Goal: Use online tool/utility: Utilize a website feature to perform a specific function

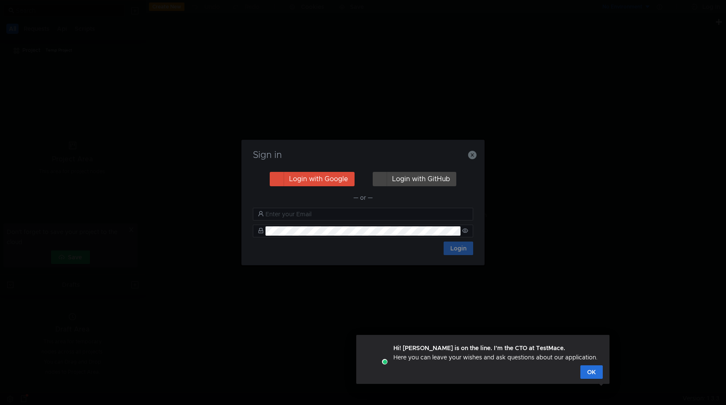
click at [348, 215] on input "text" at bounding box center [366, 213] width 203 height 9
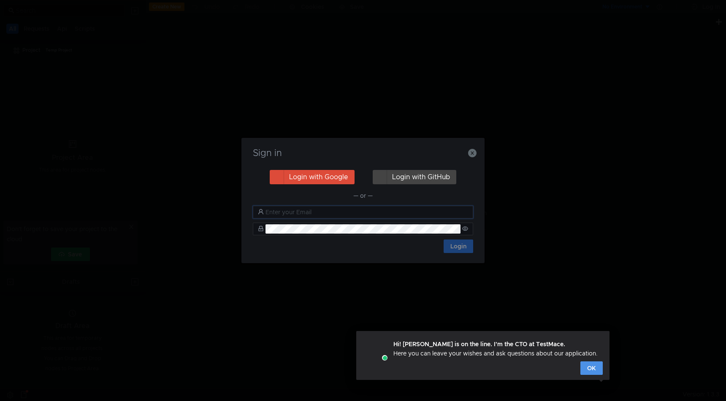
click at [600, 368] on button "OK" at bounding box center [591, 369] width 22 height 14
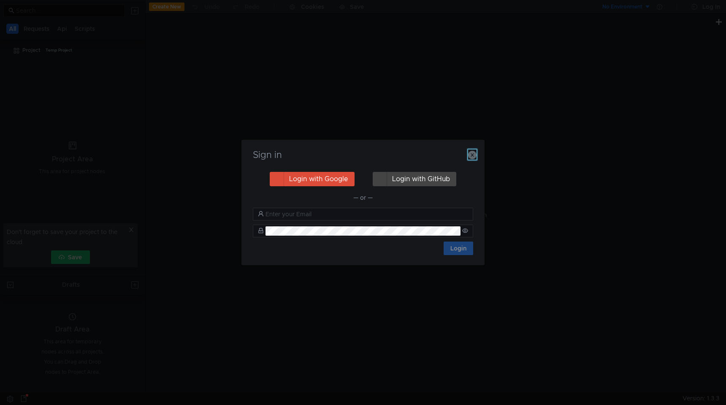
click at [474, 154] on icon "button" at bounding box center [472, 155] width 8 height 8
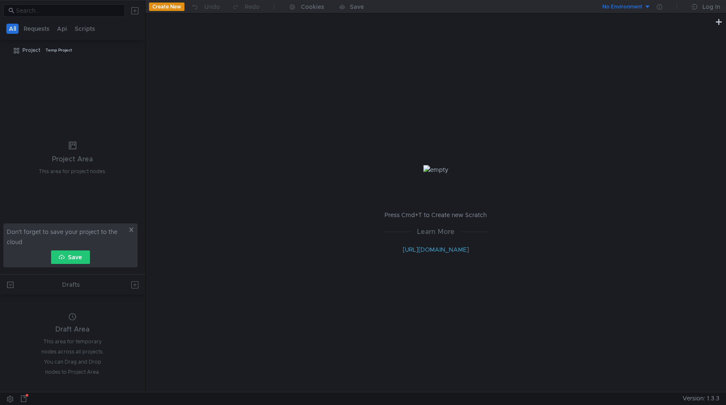
click at [131, 227] on icon at bounding box center [131, 230] width 6 height 6
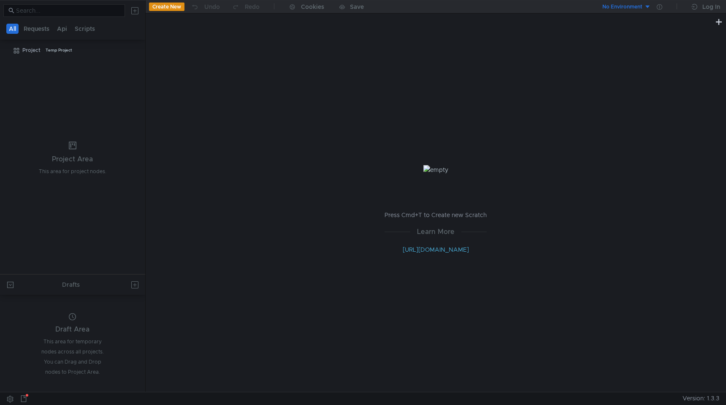
click at [170, 7] on button "Create New" at bounding box center [166, 7] width 35 height 8
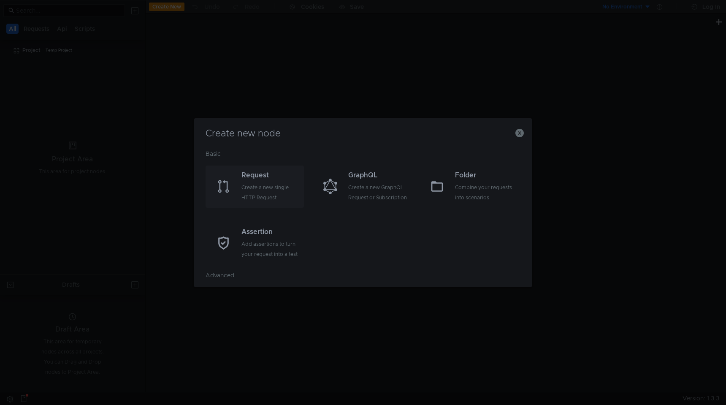
click at [245, 197] on div "Create a new single HTTP Request" at bounding box center [271, 192] width 60 height 20
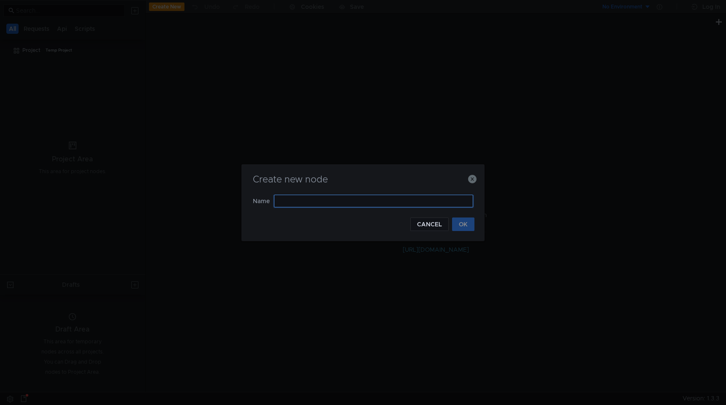
click at [322, 200] on input "text" at bounding box center [373, 201] width 199 height 13
type input "test"
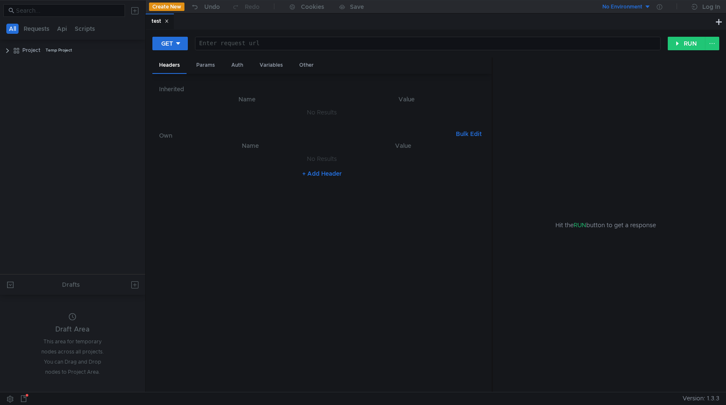
click at [346, 41] on div at bounding box center [427, 50] width 465 height 20
paste textarea "[URL][DOMAIN_NAME]"
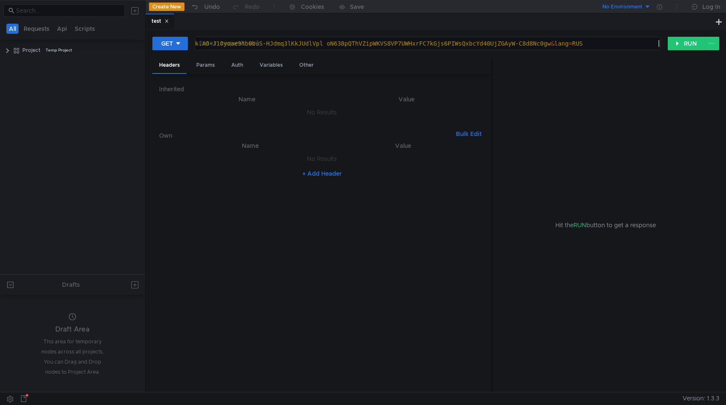
type textarea "[URL][DOMAIN_NAME]"
click at [373, 86] on h6 "Inherited" at bounding box center [322, 89] width 326 height 10
click at [207, 68] on div "Params" at bounding box center [205, 65] width 32 height 16
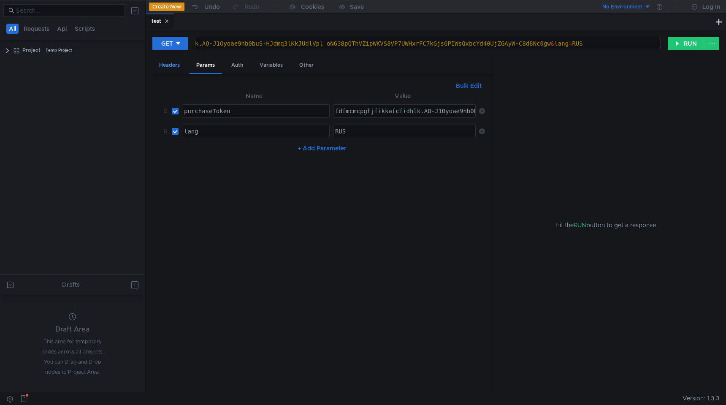
click at [173, 70] on div "Headers" at bounding box center [169, 65] width 34 height 16
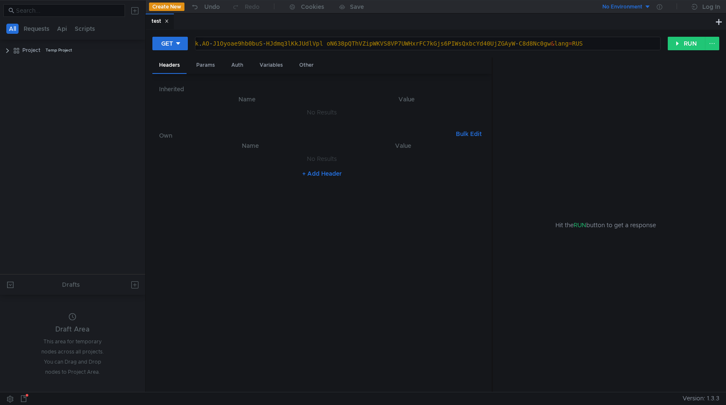
click at [327, 178] on button "+ Add Header" at bounding box center [322, 173] width 46 height 10
click at [192, 160] on div at bounding box center [255, 167] width 147 height 20
paste textarea "X-Ya-Service-Ticket"
type textarea "X-Ya-Service-Ticket"
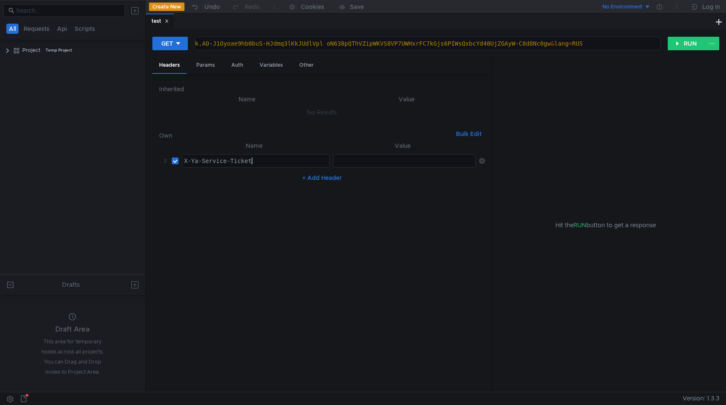
click at [351, 163] on div at bounding box center [404, 167] width 143 height 20
paste textarea "3:serv:CKP_ARCGzMTFBiIRCMrAfRC8iXoguYXdkaXU_gE:Mq26wMeGmBkd-AIirC_LYlXyB9wkxJB9…"
type textarea "3:serv:CKP_ARCGzMTFBiIRCMrAfRC8iXoguYXdkaXU_gE:Mq26wMeGmBkd-AIirC_LYlXyB9wkxJB9…"
click at [688, 38] on button "RUN" at bounding box center [686, 44] width 38 height 14
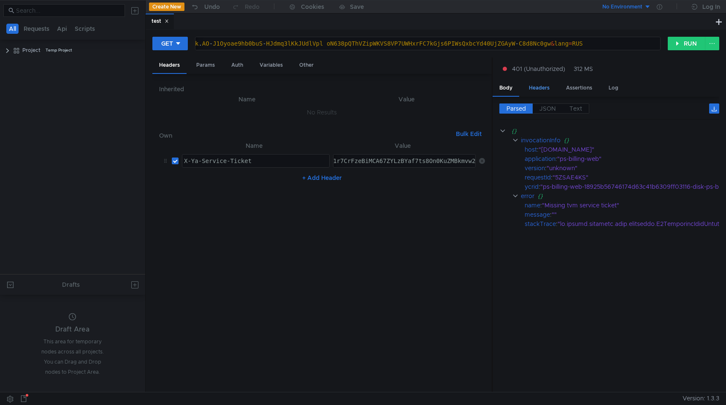
click at [539, 86] on div "Headers" at bounding box center [539, 88] width 34 height 16
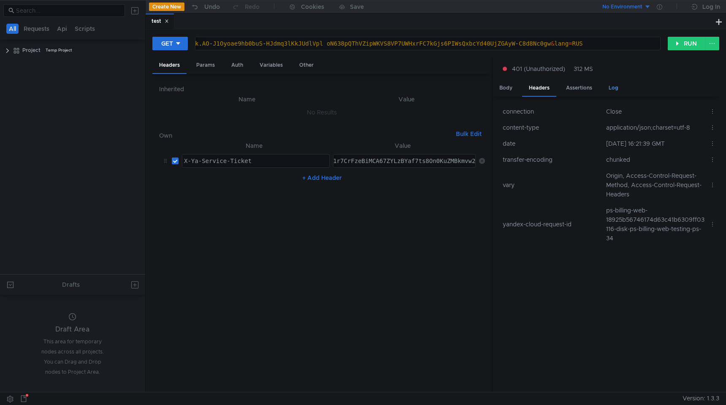
click at [610, 85] on div "Log" at bounding box center [613, 88] width 23 height 16
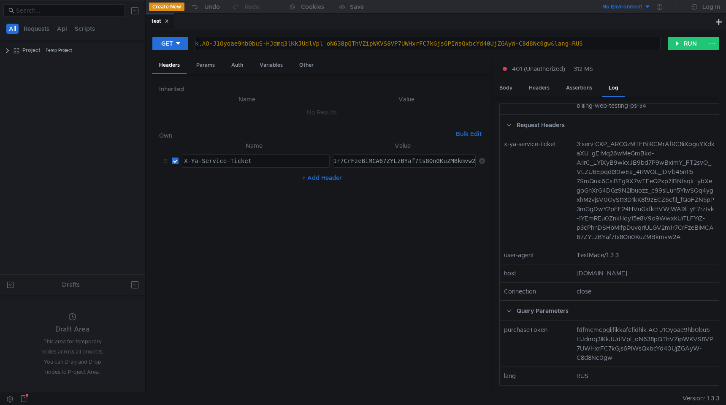
scroll to position [313, 0]
click at [504, 86] on div "Body" at bounding box center [505, 88] width 27 height 16
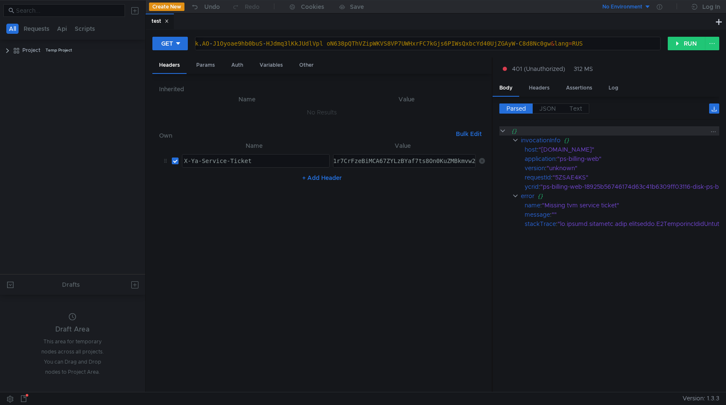
click at [504, 132] on clr-icon at bounding box center [502, 130] width 7 height 7
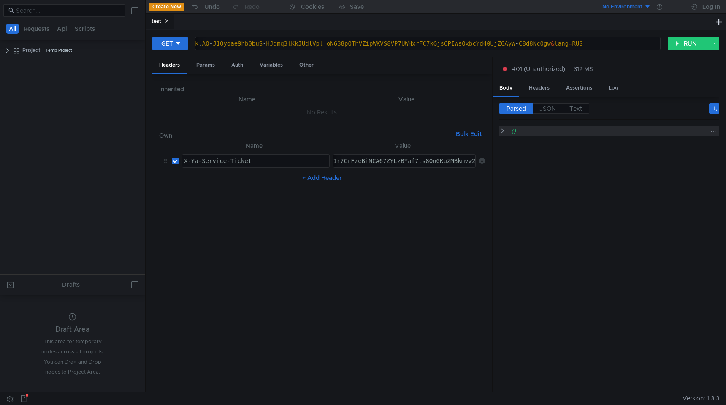
click at [504, 132] on clr-icon at bounding box center [502, 130] width 6 height 7
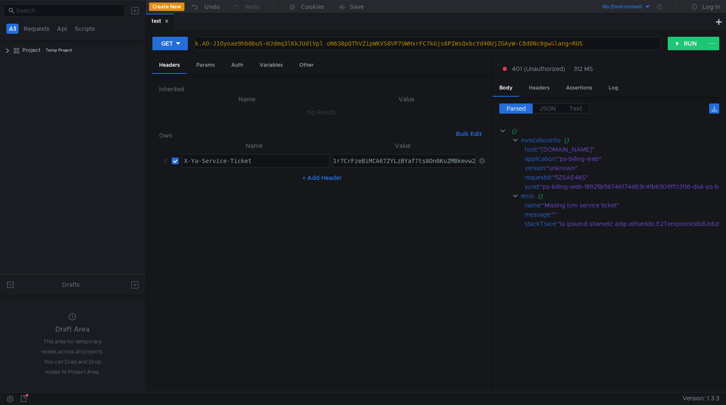
click at [315, 180] on button "+ Add Header" at bounding box center [322, 178] width 46 height 10
click at [235, 159] on div "X-Ya-Service-Ticket" at bounding box center [255, 167] width 147 height 20
click at [240, 180] on div at bounding box center [255, 188] width 147 height 20
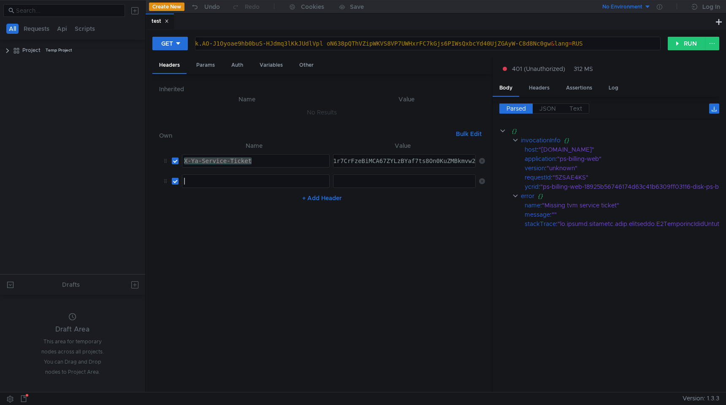
paste textarea "X-Ya-Service-Ticket"
click at [198, 181] on div "X-Ya-Service-Ticket" at bounding box center [255, 188] width 147 height 20
type textarea "X-Service-Ticket"
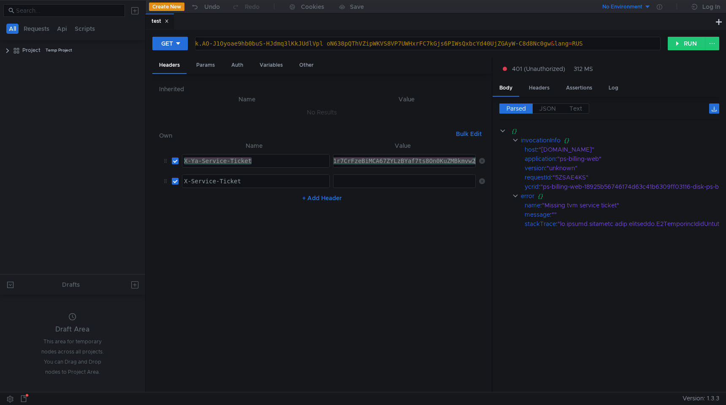
click at [382, 175] on div at bounding box center [404, 181] width 142 height 13
paste textarea "3:serv:CKP_ARCGzMTFBiIRCMrAfRC8iXoguYXdkaXU_gE:Mq26wMeGmBkd-AIirC_LYlXyB9wkxJB9…"
type textarea "3:serv:CKP_ARCGzMTFBiIRCMrAfRC8iXoguYXdkaXU_gE:Mq26wMeGmBkd-AIirC_LYlXyB9wkxJB9…"
click at [694, 38] on button "RUN" at bounding box center [686, 44] width 38 height 14
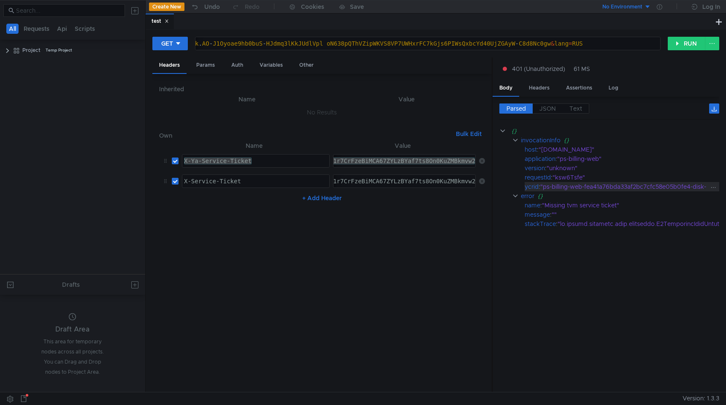
click at [281, 167] on app-single-line-highlight-input "X-Ya-Service-Ticket X-Ya-Service-Ticket ההההההההההההההההההההההההההההההההההההההה…" at bounding box center [256, 161] width 148 height 14
click at [278, 163] on div "X-Ya-Service-Ticket" at bounding box center [255, 167] width 147 height 20
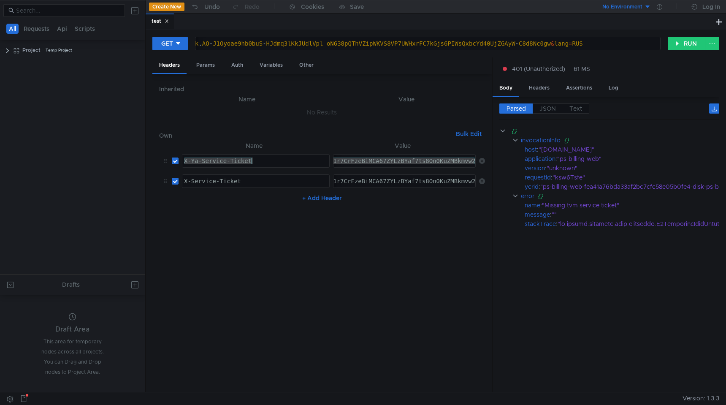
click at [278, 163] on div "X-Ya-Service-Ticket" at bounding box center [255, 167] width 147 height 20
drag, startPoint x: 546, startPoint y: 206, endPoint x: 618, endPoint y: 206, distance: 72.1
copy div "Missing tvm service ticket"
click at [484, 180] on icon at bounding box center [482, 181] width 6 height 6
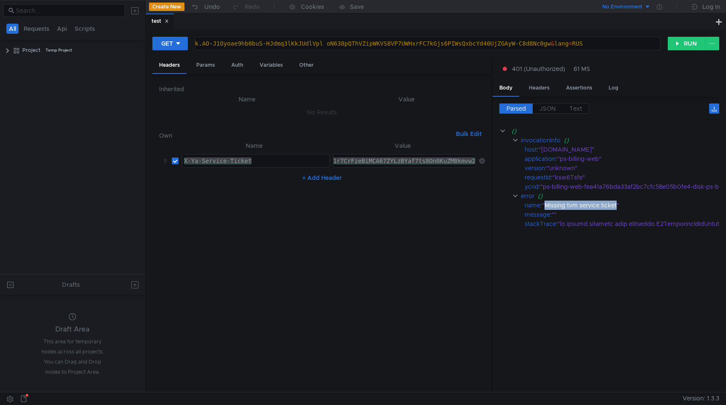
click at [430, 122] on div "Inherited Name Value No Results Own Bulk Edit XXXXXXXXXXXXXXXXXXXXXXXXXXXXXXXXX…" at bounding box center [322, 233] width 326 height 305
click at [549, 106] on span "JSON" at bounding box center [547, 109] width 16 height 8
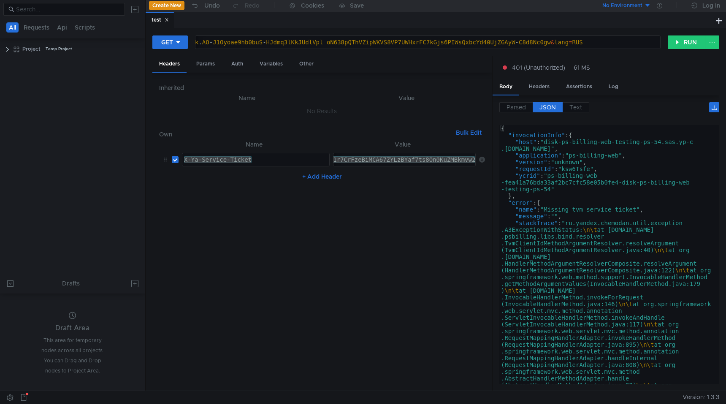
scroll to position [0, 0]
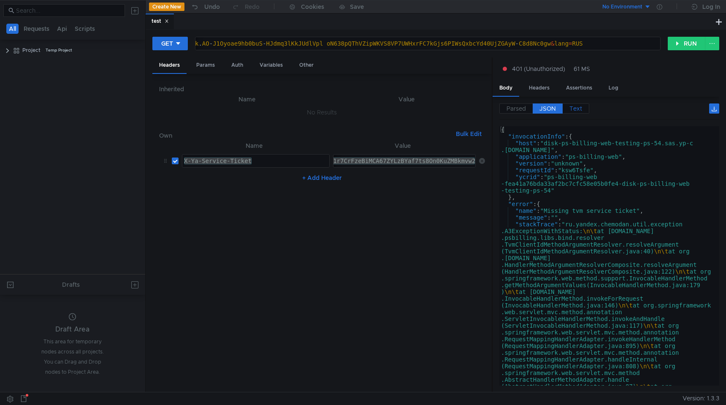
click at [572, 109] on span "Text" at bounding box center [575, 109] width 13 height 8
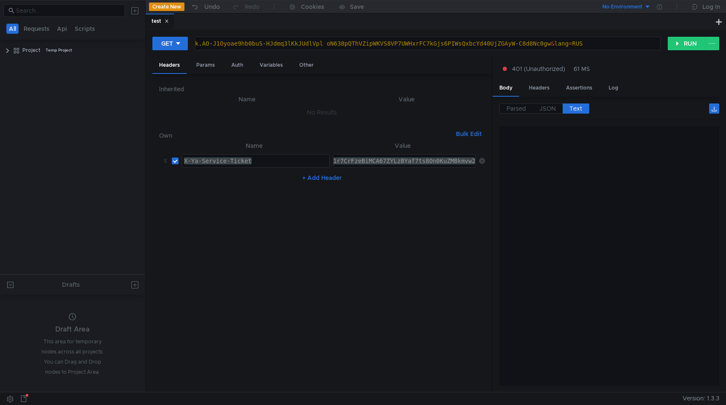
click at [577, 110] on span "Text" at bounding box center [575, 109] width 13 height 8
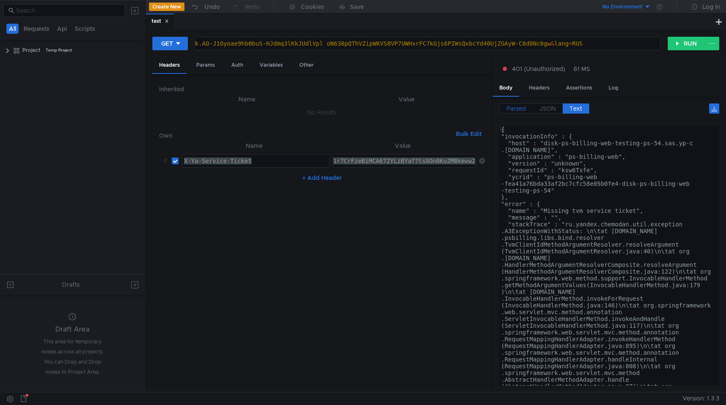
click at [521, 109] on span "Parsed" at bounding box center [515, 109] width 19 height 8
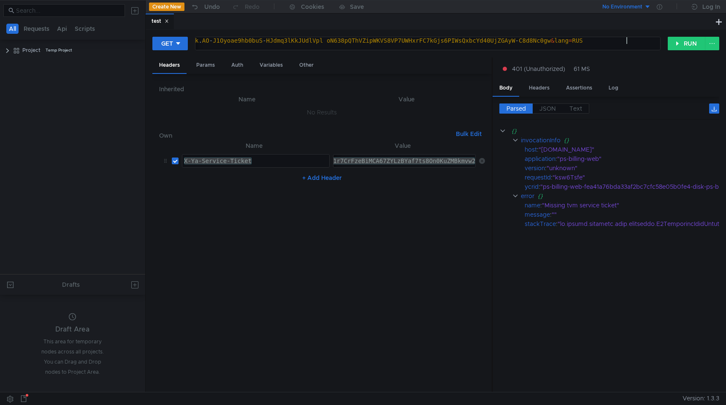
click at [625, 41] on div "https:// ps-billing-web.qloud.dst.yandex.net / v1 / users / payments / find_by_…" at bounding box center [249, 47] width 822 height 20
click at [213, 65] on div "Params" at bounding box center [205, 65] width 32 height 16
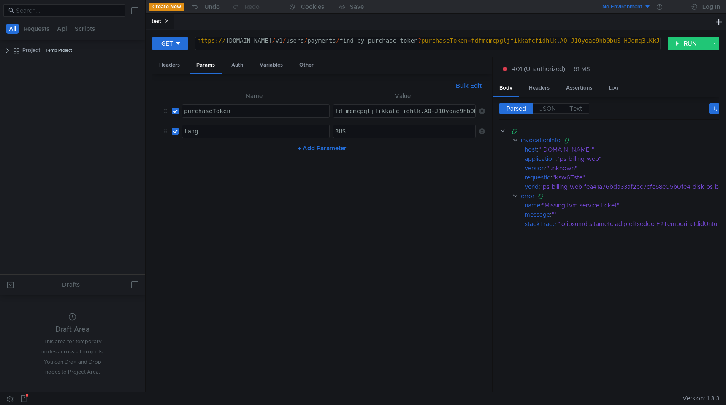
click at [237, 57] on div "GET https://ps-billing-web.qloud.dst.yandex.net/v1/users/payments/find_by_purch…" at bounding box center [435, 46] width 567 height 21
click at [236, 65] on div "Auth" at bounding box center [236, 65] width 25 height 16
click at [266, 69] on div "Variables" at bounding box center [271, 65] width 37 height 16
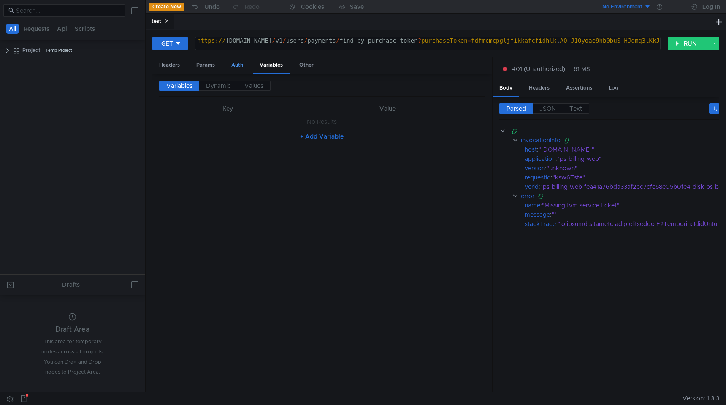
click at [234, 65] on div "Auth" at bounding box center [236, 65] width 25 height 16
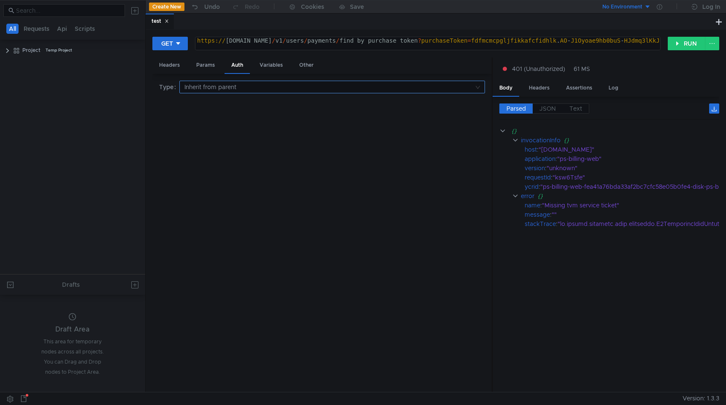
click at [234, 82] on input at bounding box center [328, 87] width 289 height 12
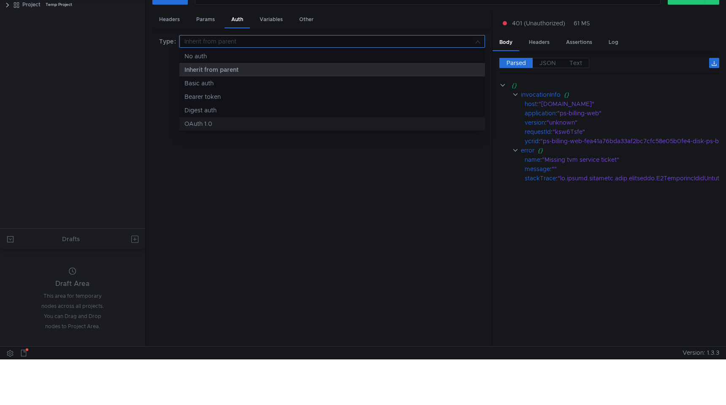
scroll to position [54, 0]
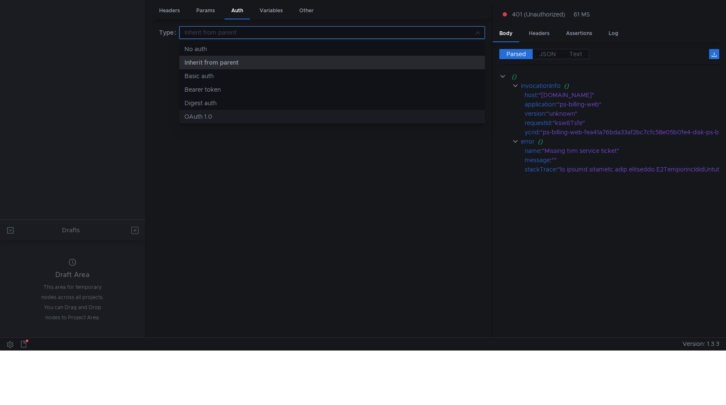
click at [215, 172] on div at bounding box center [363, 202] width 726 height 405
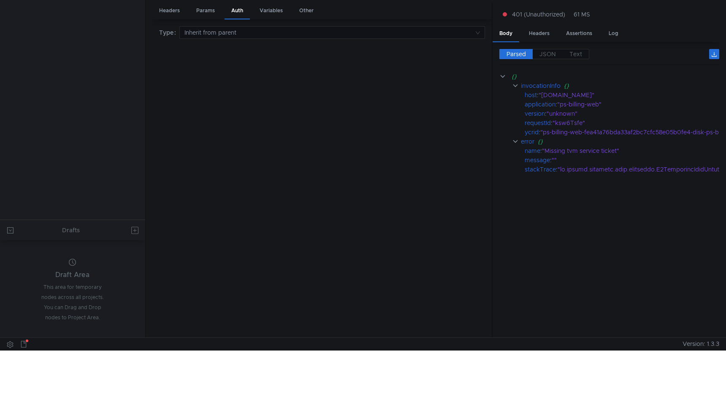
scroll to position [0, 0]
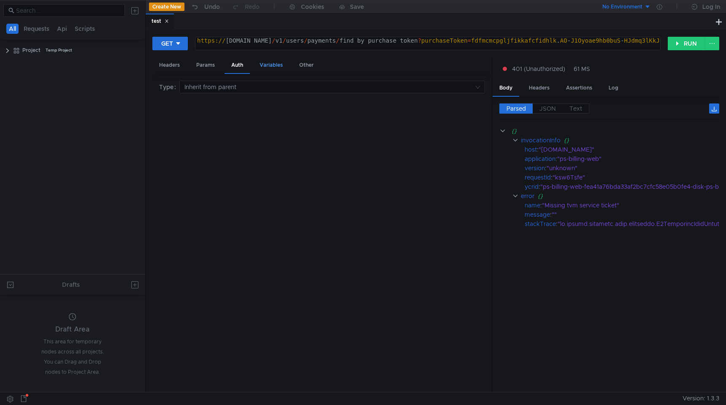
click at [262, 66] on div "Variables" at bounding box center [271, 65] width 37 height 16
click at [301, 67] on div "Other" at bounding box center [306, 65] width 28 height 16
click at [173, 63] on div "Headers" at bounding box center [169, 65] width 34 height 16
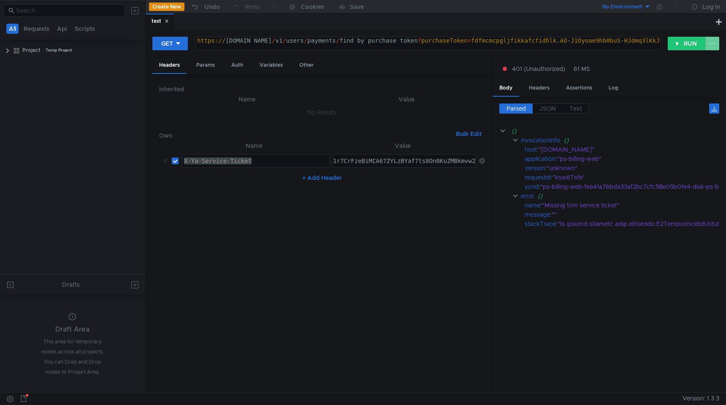
click at [706, 48] on button at bounding box center [712, 44] width 14 height 14
click at [484, 261] on div at bounding box center [363, 202] width 726 height 405
click at [462, 133] on button "Bulk Edit" at bounding box center [468, 134] width 32 height 10
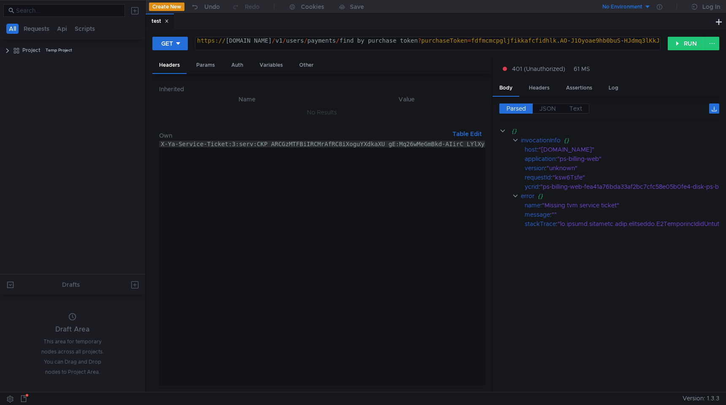
click at [488, 251] on div "Inherited Name Value No Results Own Table Edit X-Ya-Service-Ticket:3:serv:CKP_A…" at bounding box center [321, 233] width 339 height 318
click at [465, 135] on button "Table Edit" at bounding box center [467, 134] width 36 height 10
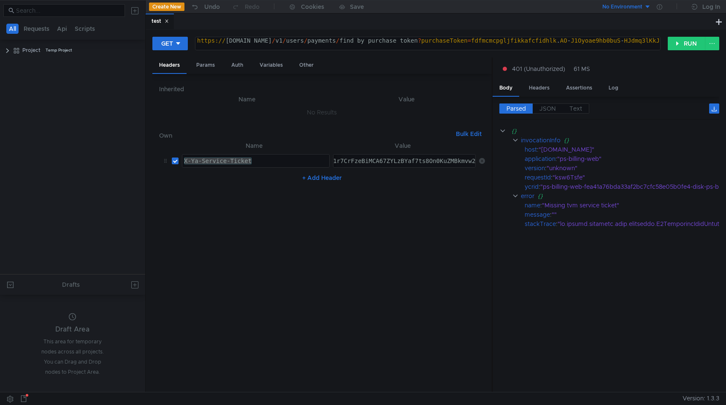
click at [328, 174] on button "+ Add Header" at bounding box center [322, 178] width 46 height 10
click at [288, 181] on div at bounding box center [255, 188] width 147 height 20
paste textarea "X-ya-service-ticket"
type textarea "X-ya-service-ticket"
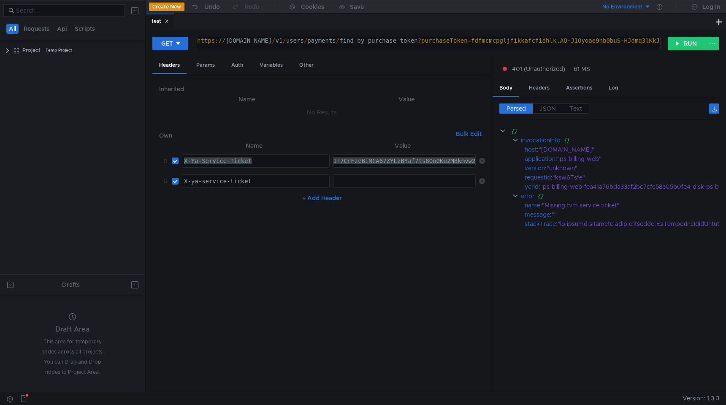
click at [376, 187] on div at bounding box center [404, 188] width 143 height 20
paste textarea "3:serv:CKP_ARCGzMTFBiIRCMrAfRC8iXoguYXdkaXU_gE:Mq26wMeGmBkd-AIirC_LYlXyB9wkxJB9…"
type textarea "3:serv:CKP_ARCGzMTFBiIRCMrAfRC8iXoguYXdkaXU_gE:Mq26wMeGmBkd-AIirC_LYlXyB9wkxJB9…"
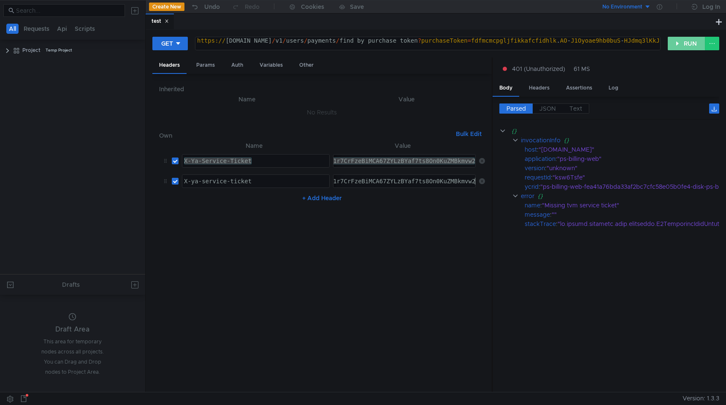
click at [680, 49] on button "RUN" at bounding box center [686, 44] width 38 height 14
click at [682, 45] on button "RUN" at bounding box center [686, 44] width 38 height 14
